Goal: Find specific page/section: Find specific page/section

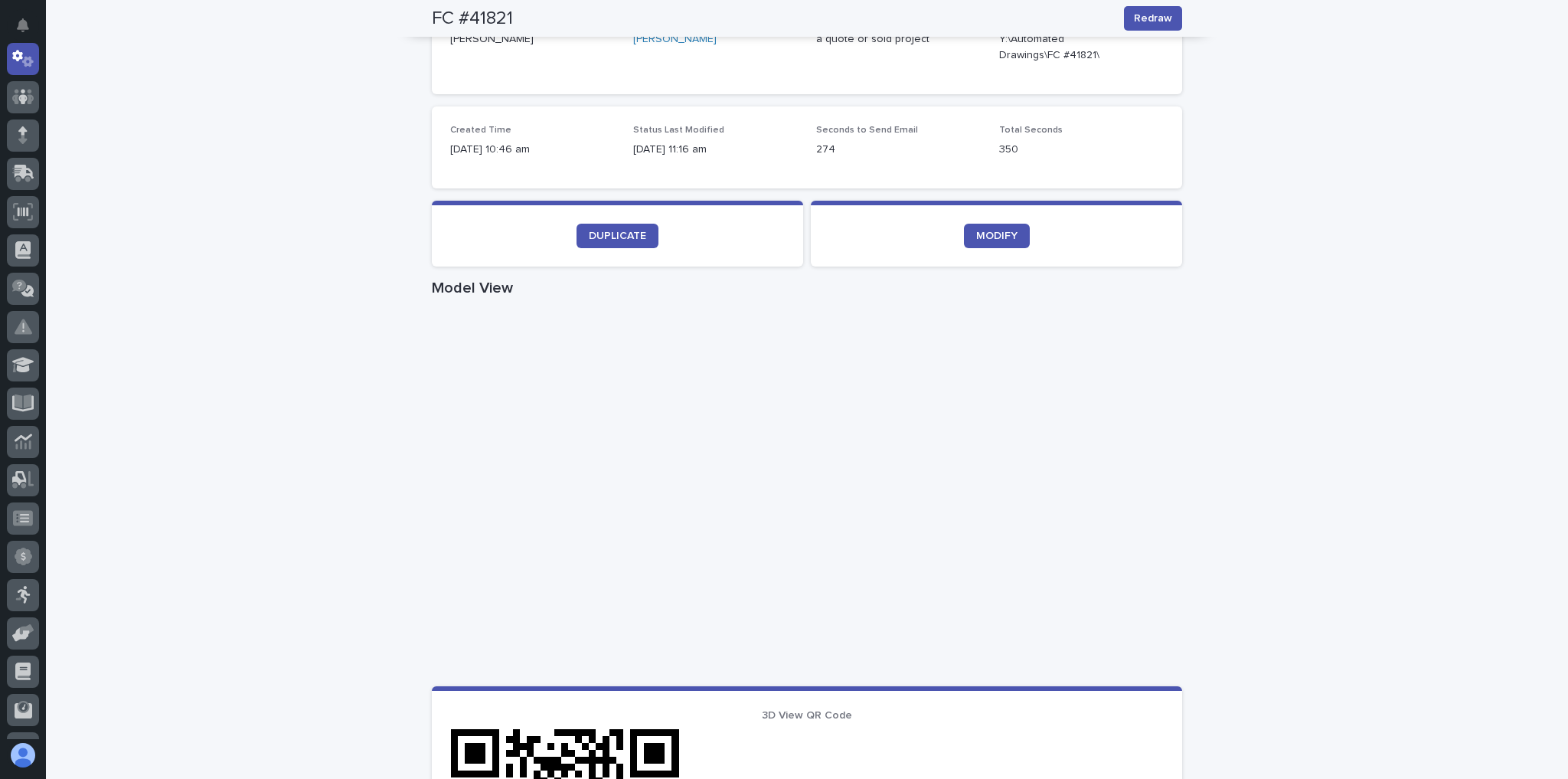
scroll to position [490, 0]
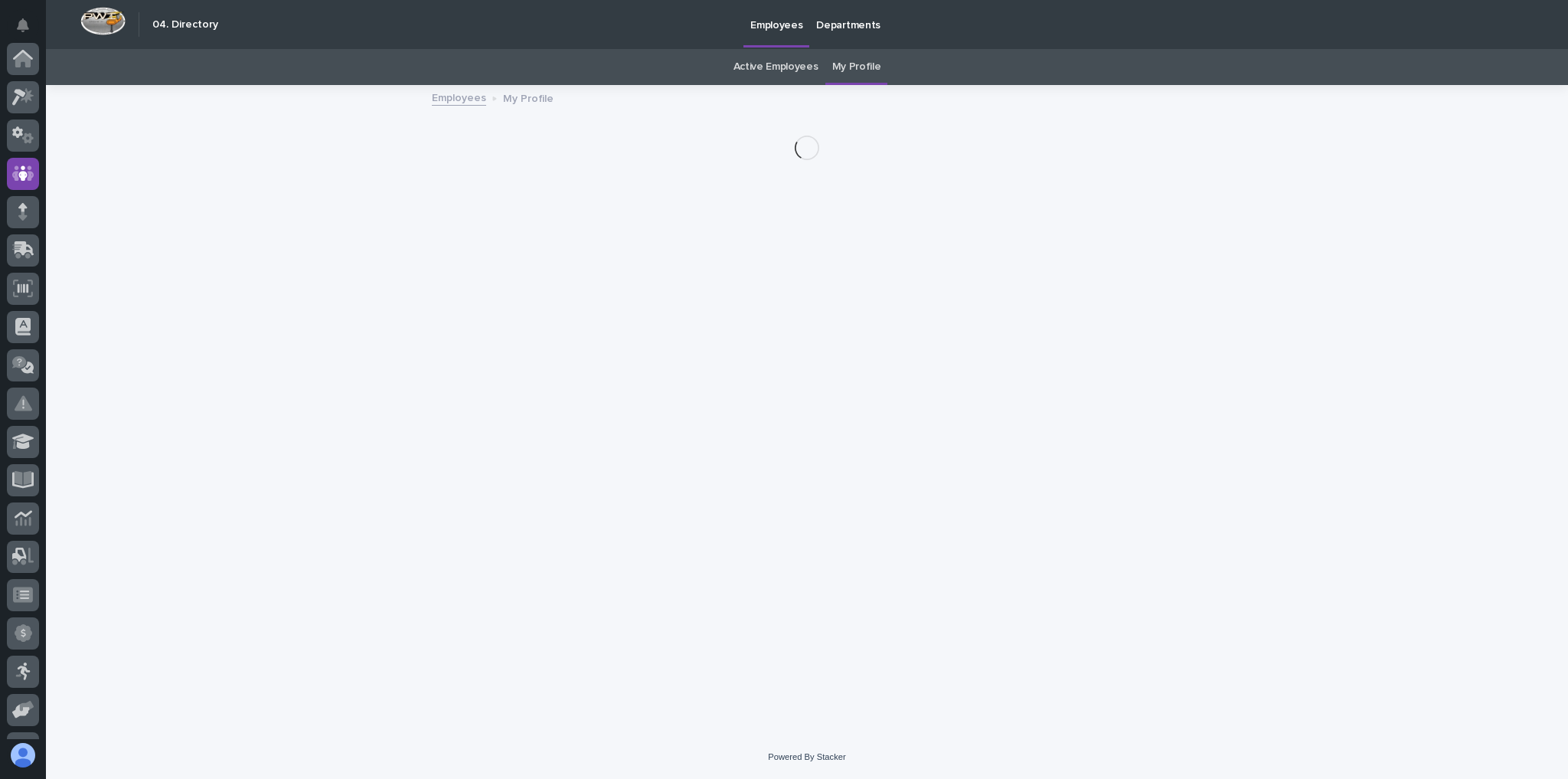
scroll to position [114, 0]
click at [31, 140] on icon at bounding box center [23, 136] width 22 height 17
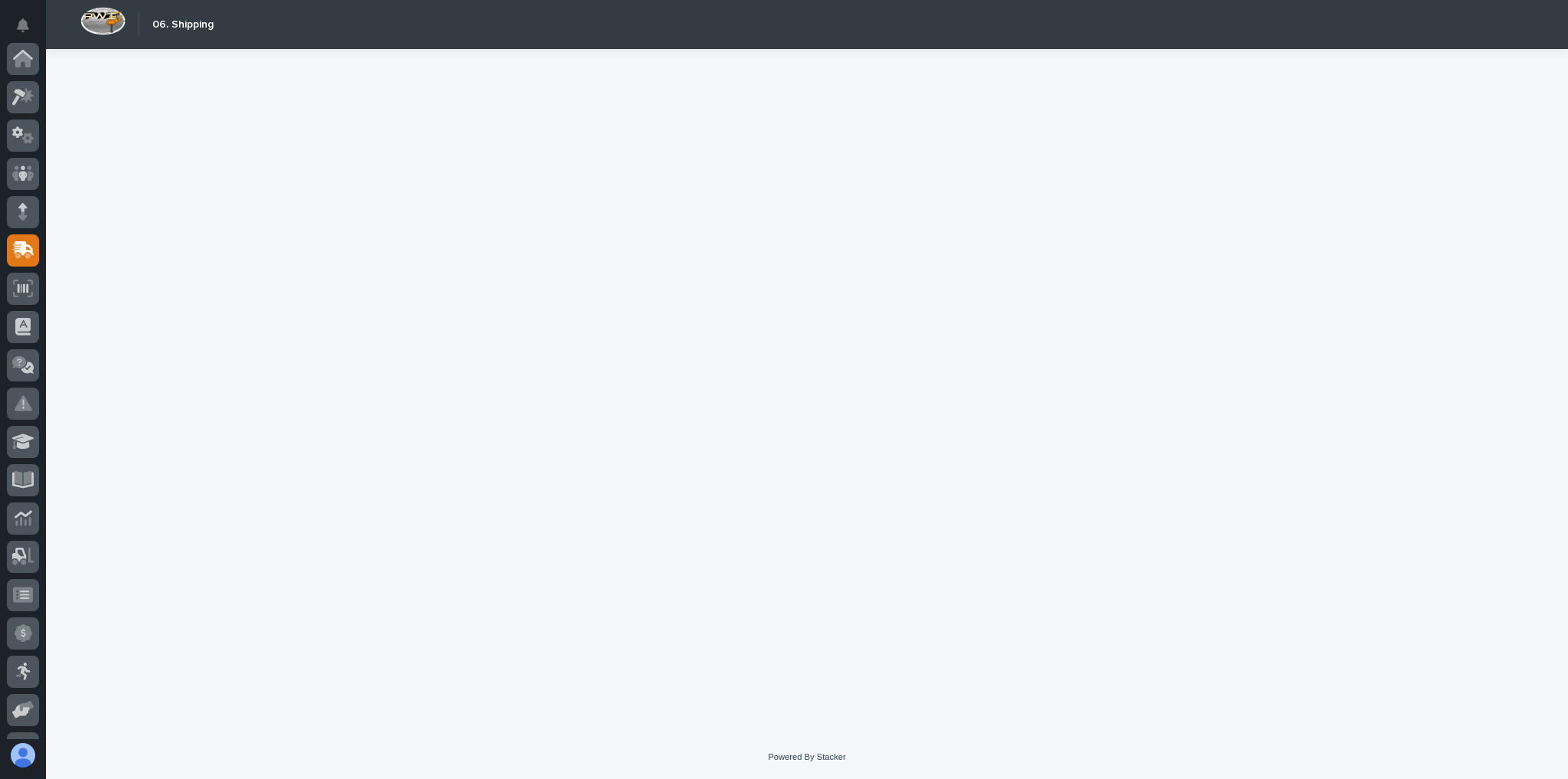
scroll to position [191, 0]
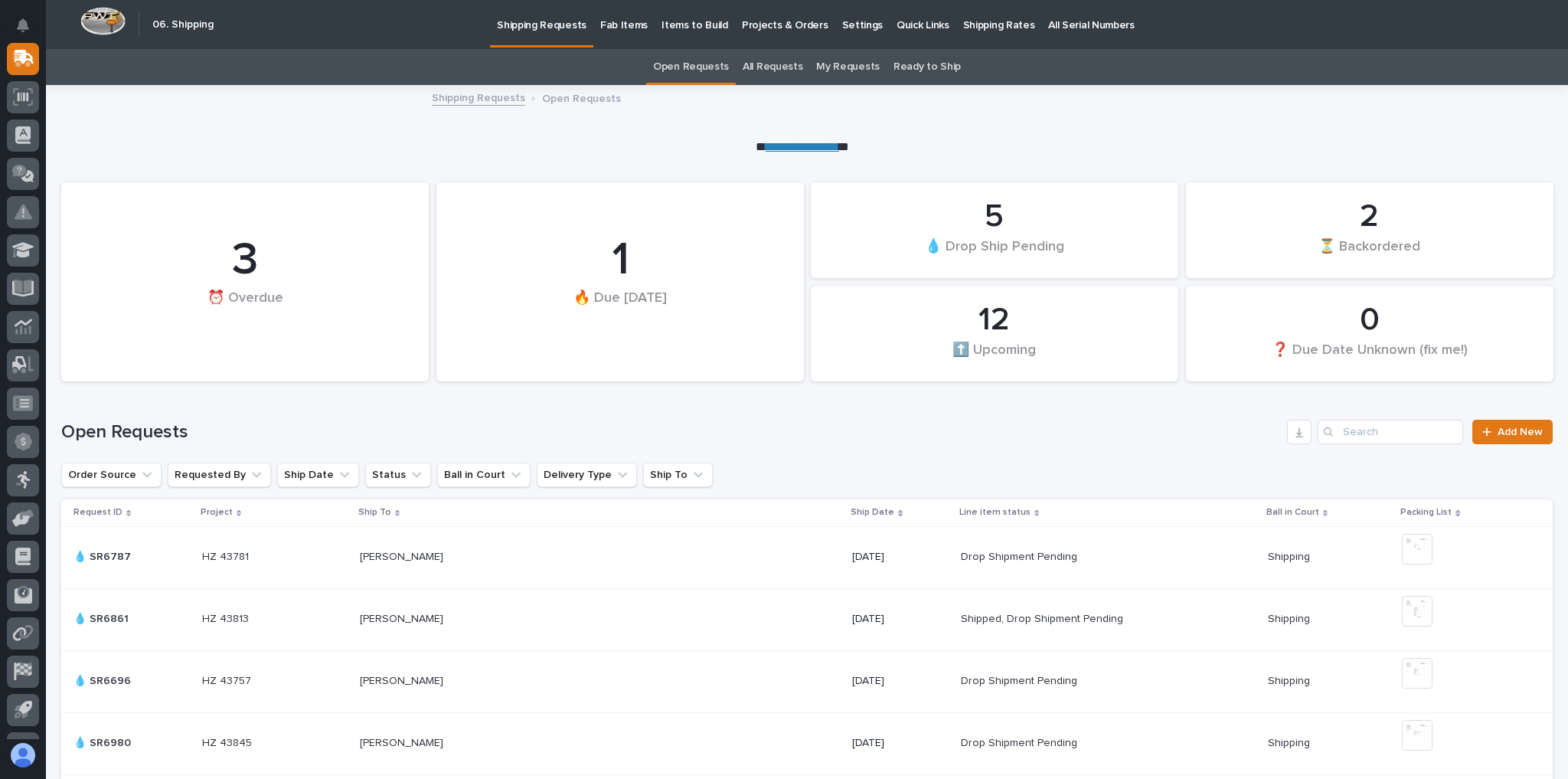
click at [986, 32] on link "Shipping Rates" at bounding box center [999, 23] width 86 height 47
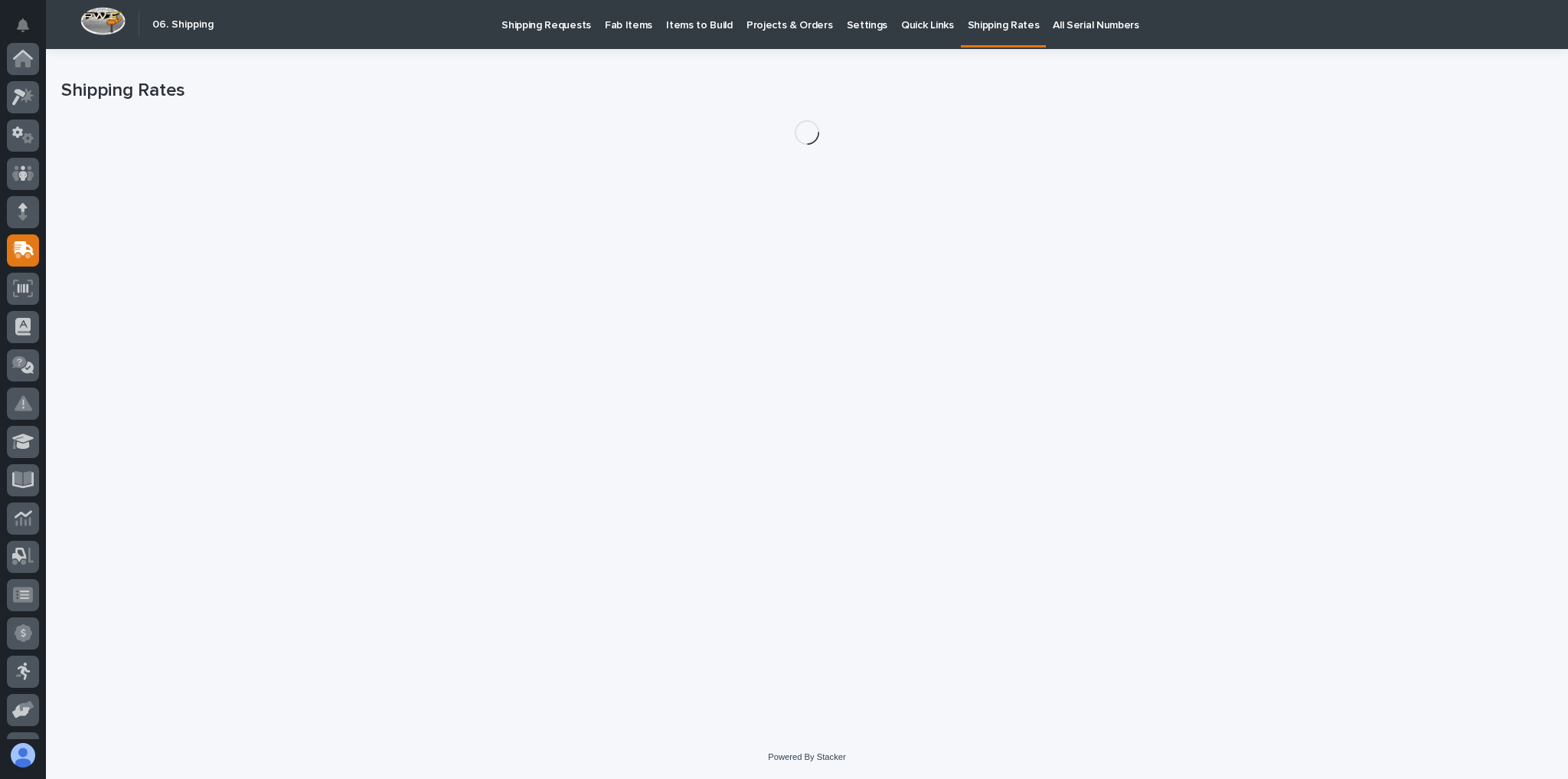
scroll to position [191, 0]
